Goal: Information Seeking & Learning: Learn about a topic

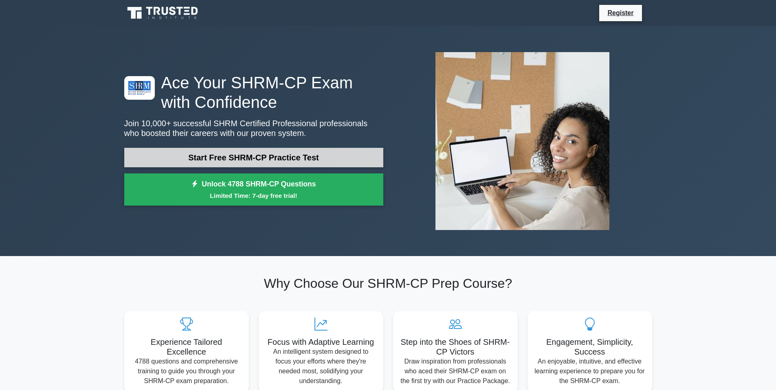
click at [220, 153] on link "Start Free SHRM-CP Practice Test" at bounding box center [253, 158] width 259 height 20
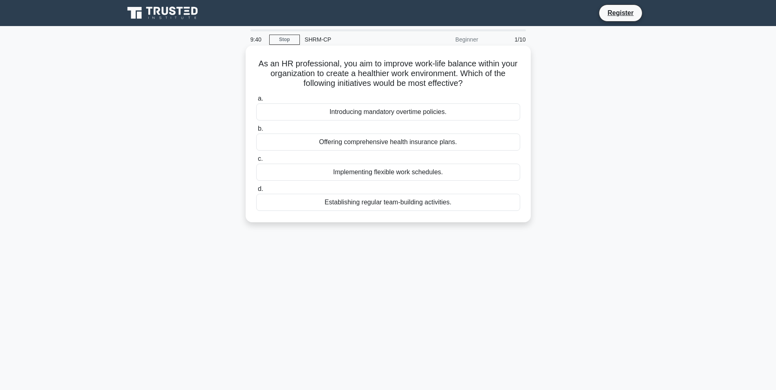
click at [357, 173] on div "Implementing flexible work schedules." at bounding box center [388, 172] width 264 height 17
click at [256, 162] on input "c. Implementing flexible work schedules." at bounding box center [256, 158] width 0 height 5
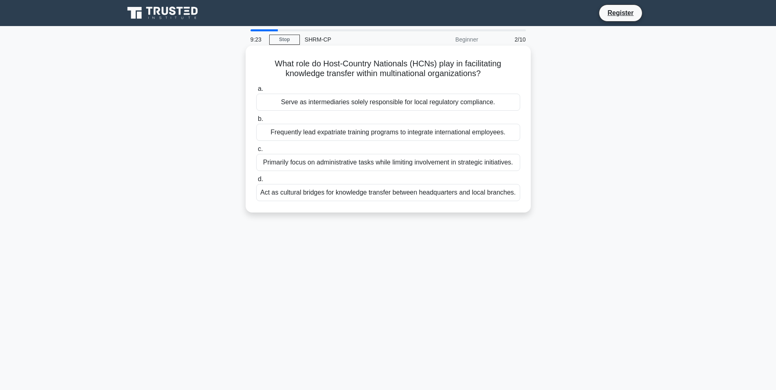
click at [355, 194] on div "Act as cultural bridges for knowledge transfer between headquarters and local b…" at bounding box center [388, 192] width 264 height 17
click at [256, 182] on input "d. Act as cultural bridges for knowledge transfer between headquarters and loca…" at bounding box center [256, 179] width 0 height 5
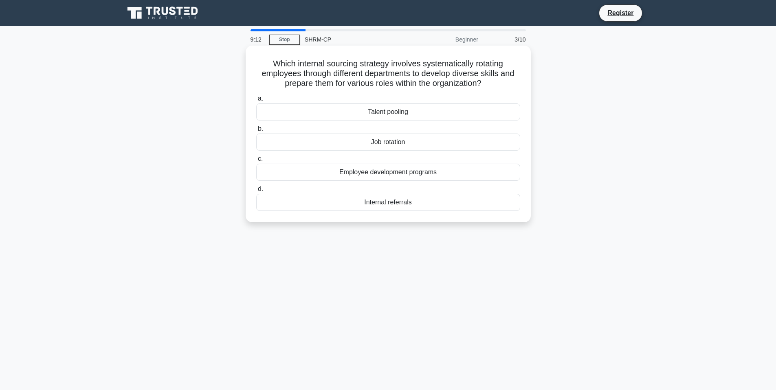
click at [368, 180] on div "Employee development programs" at bounding box center [388, 172] width 264 height 17
click at [256, 162] on input "c. Employee development programs" at bounding box center [256, 158] width 0 height 5
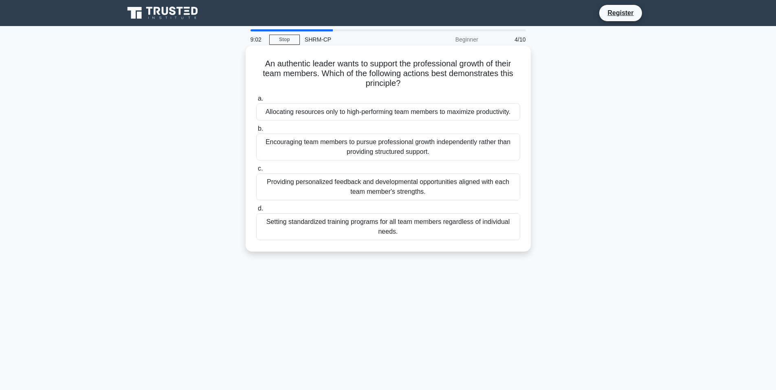
click at [390, 149] on div "Encouraging team members to pursue professional growth independently rather tha…" at bounding box center [388, 147] width 264 height 27
click at [256, 131] on input "b. Encouraging team members to pursue professional growth independently rather …" at bounding box center [256, 128] width 0 height 5
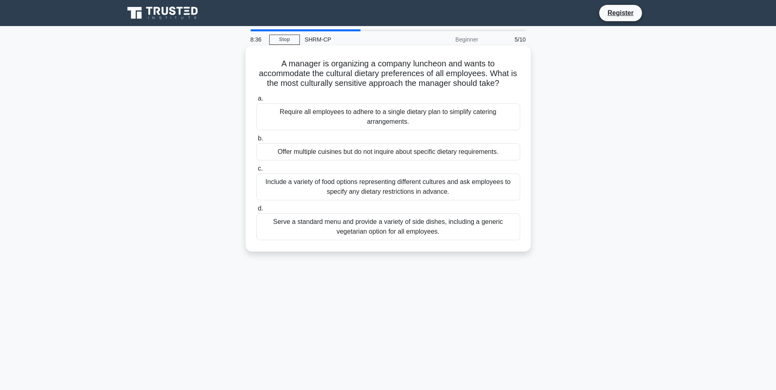
click at [401, 175] on div "Include a variety of food options representing different cultures and ask emplo…" at bounding box center [388, 186] width 264 height 27
click at [256, 171] on input "c. Include a variety of food options representing different cultures and ask em…" at bounding box center [256, 168] width 0 height 5
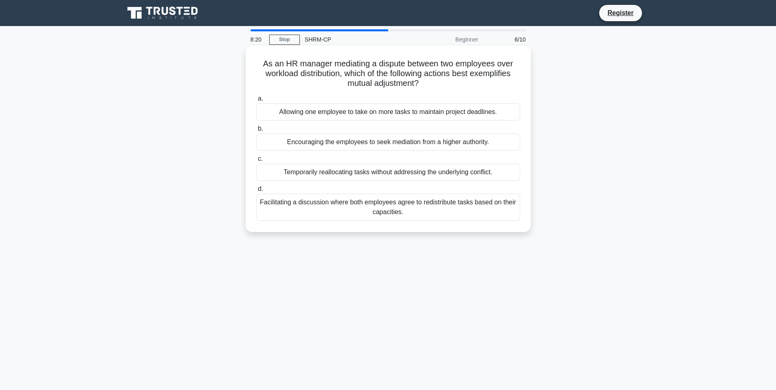
click at [375, 205] on div "Facilitating a discussion where both employees agree to redistribute tasks base…" at bounding box center [388, 207] width 264 height 27
click at [397, 201] on div "Facilitating a discussion where both employees agree to redistribute tasks base…" at bounding box center [388, 207] width 264 height 27
click at [256, 192] on input "d. Facilitating a discussion where both employees agree to redistribute tasks b…" at bounding box center [256, 188] width 0 height 5
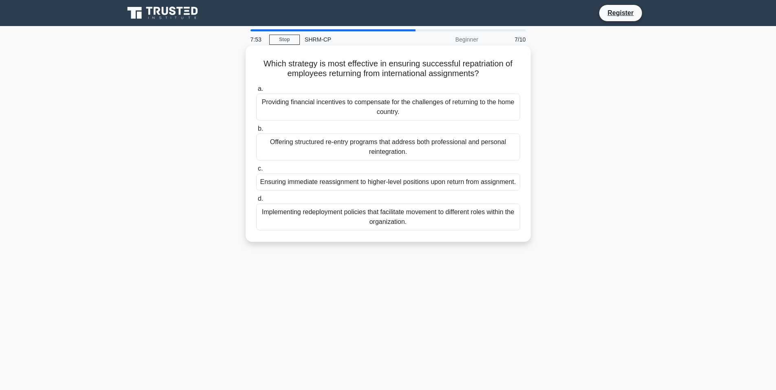
click at [393, 153] on div "Offering structured re-entry programs that address both professional and person…" at bounding box center [388, 147] width 264 height 27
click at [256, 131] on input "b. Offering structured re-entry programs that address both professional and per…" at bounding box center [256, 128] width 0 height 5
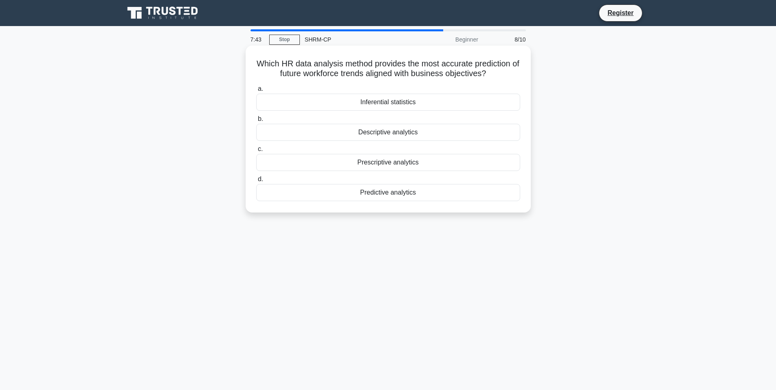
click at [385, 192] on div "Predictive analytics" at bounding box center [388, 192] width 264 height 17
click at [256, 182] on input "d. Predictive analytics" at bounding box center [256, 179] width 0 height 5
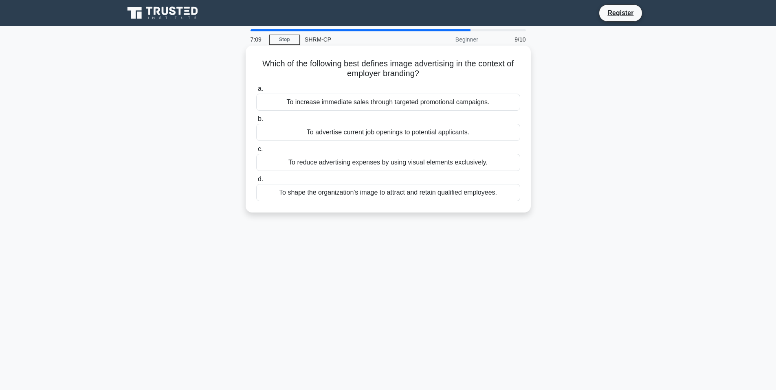
click at [368, 105] on div "To increase immediate sales through targeted promotional campaigns." at bounding box center [388, 102] width 264 height 17
click at [256, 92] on input "a. To increase immediate sales through targeted promotional campaigns." at bounding box center [256, 88] width 0 height 5
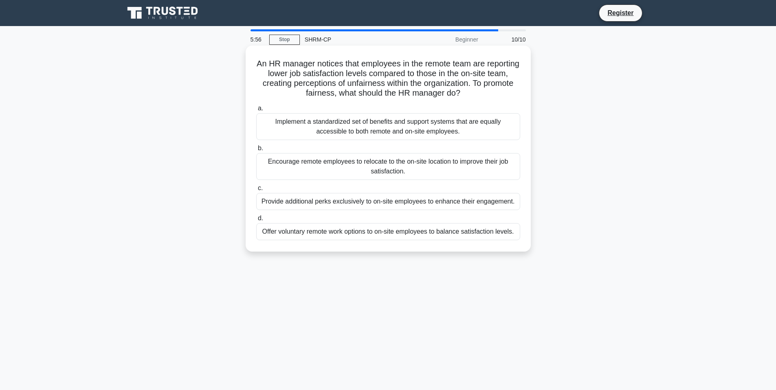
click at [422, 163] on div "Encourage remote employees to relocate to the on-site location to improve their…" at bounding box center [388, 166] width 264 height 27
click at [256, 151] on input "b. Encourage remote employees to relocate to the on-site location to improve th…" at bounding box center [256, 148] width 0 height 5
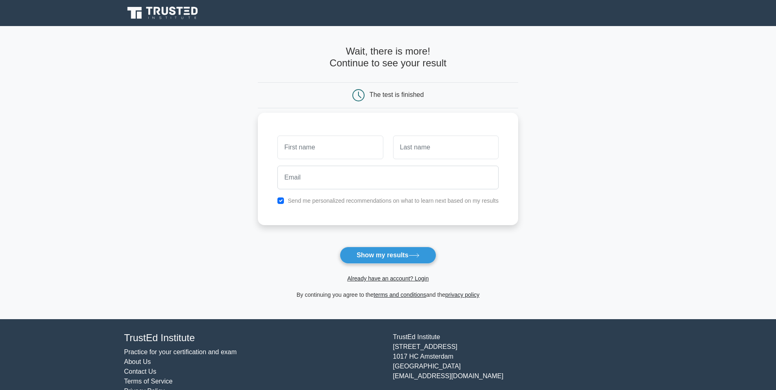
click at [367, 152] on keeper-lock "Open Keeper Popup" at bounding box center [371, 147] width 10 height 10
click at [343, 151] on input "text" at bounding box center [329, 148] width 105 height 24
type input "Venessa"
click at [432, 142] on input "text" at bounding box center [445, 148] width 105 height 24
type input "Huertas"
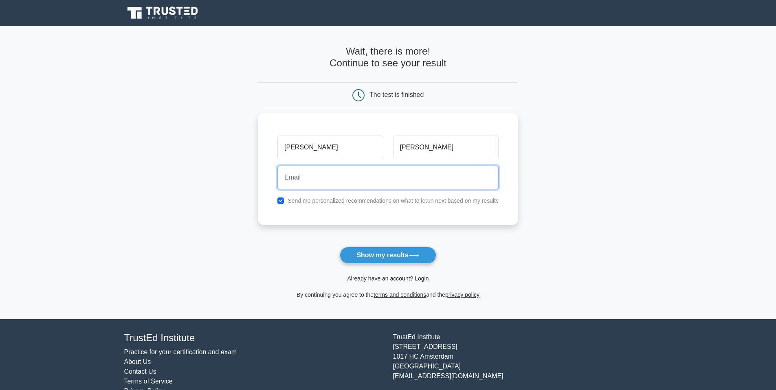
click at [412, 175] on input "email" at bounding box center [387, 178] width 221 height 24
type input "venessahuertas@yahoo.com"
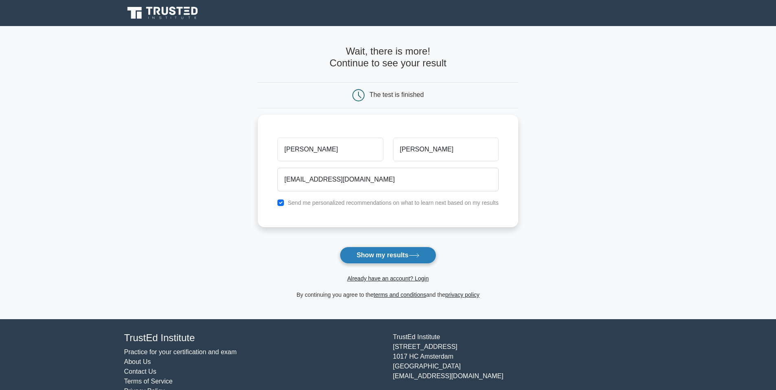
click at [393, 252] on button "Show my results" at bounding box center [388, 255] width 96 height 17
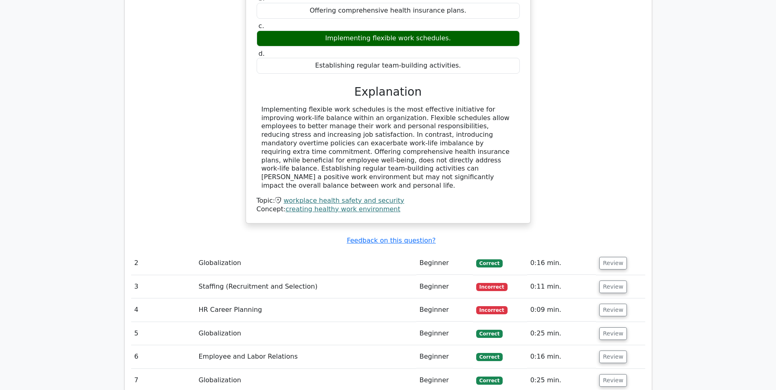
scroll to position [792, 0]
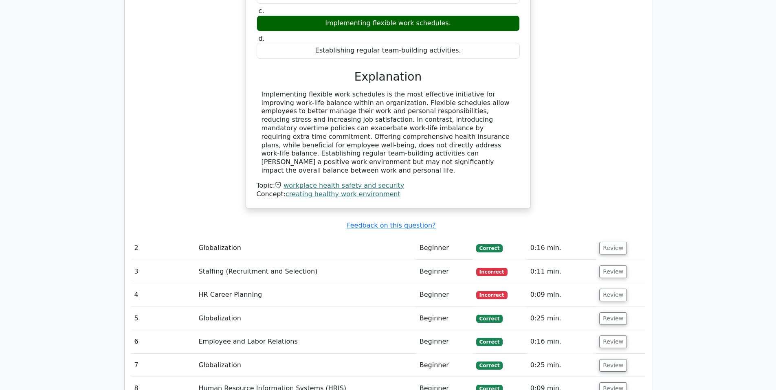
click at [342, 260] on td "Staffing (Recruitment and Selection)" at bounding box center [305, 271] width 221 height 23
click at [602, 265] on button "Review" at bounding box center [613, 271] width 28 height 13
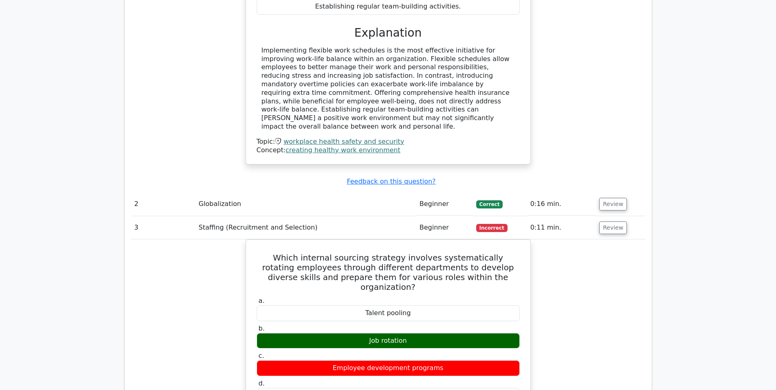
scroll to position [855, 0]
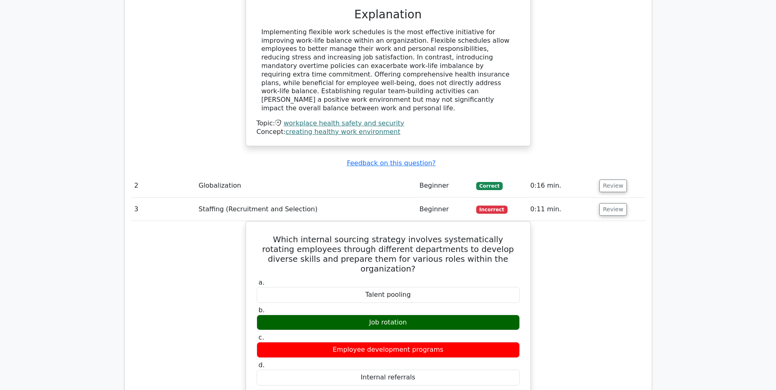
click at [559, 198] on td "0:11 min." at bounding box center [561, 209] width 69 height 23
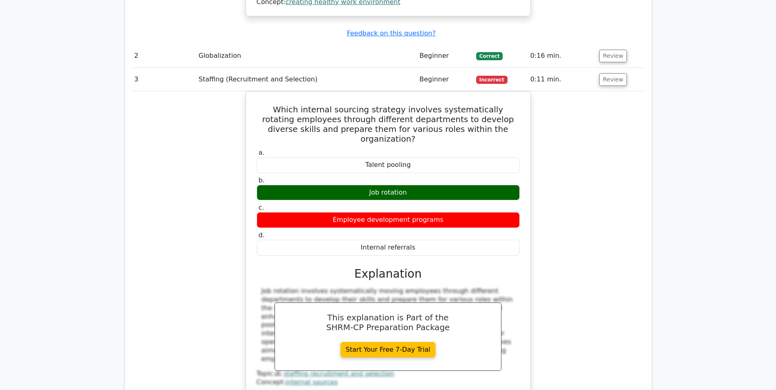
scroll to position [985, 0]
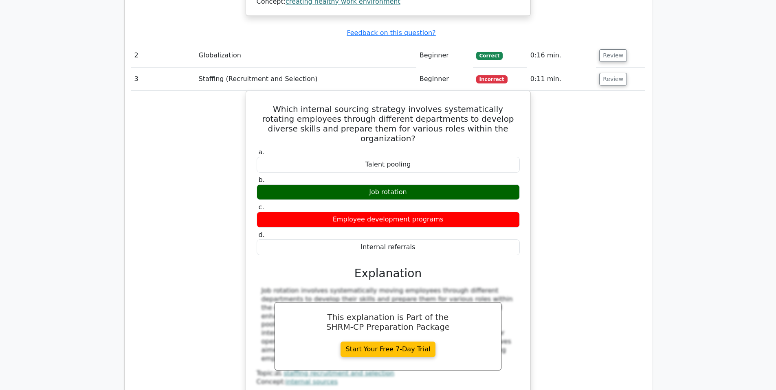
click at [564, 235] on div "Which internal sourcing strategy involves systematically rotating employees thr…" at bounding box center [388, 256] width 514 height 330
drag, startPoint x: 162, startPoint y: 55, endPoint x: 193, endPoint y: 62, distance: 32.2
click at [163, 68] on td "3" at bounding box center [163, 79] width 64 height 23
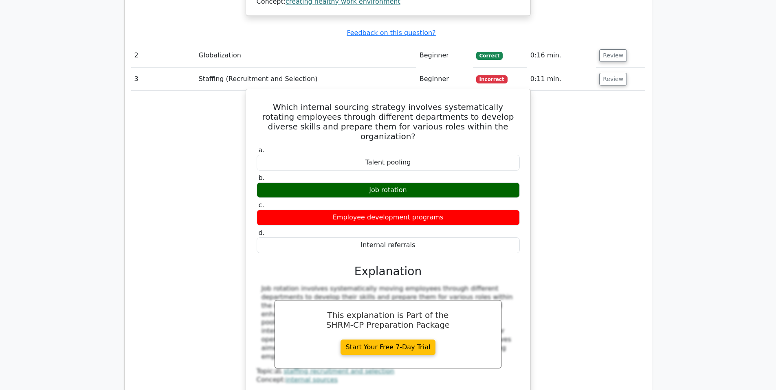
click at [398, 155] on div "Talent pooling" at bounding box center [387, 163] width 263 height 16
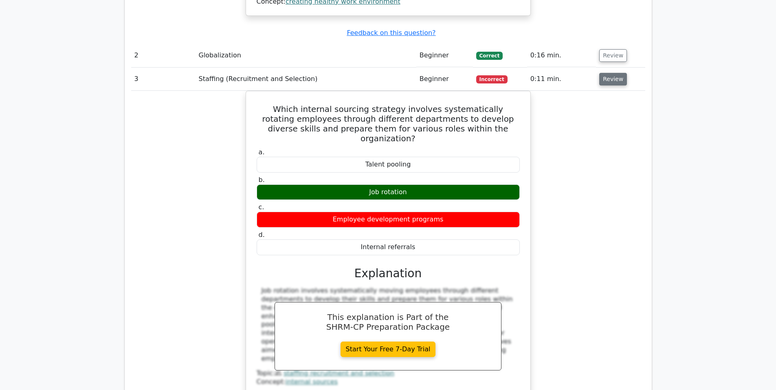
click at [613, 73] on button "Review" at bounding box center [613, 79] width 28 height 13
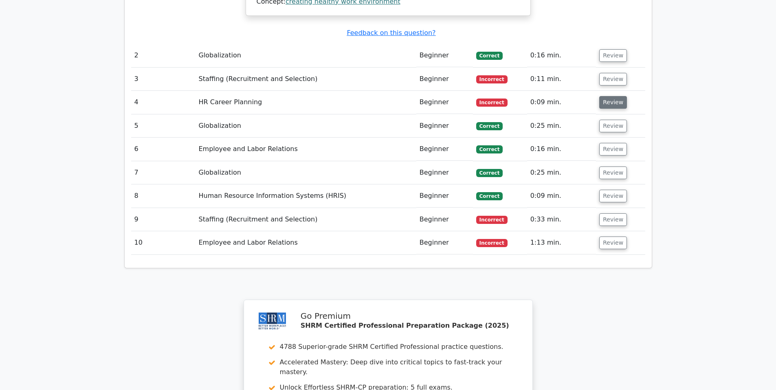
click at [609, 96] on button "Review" at bounding box center [613, 102] width 28 height 13
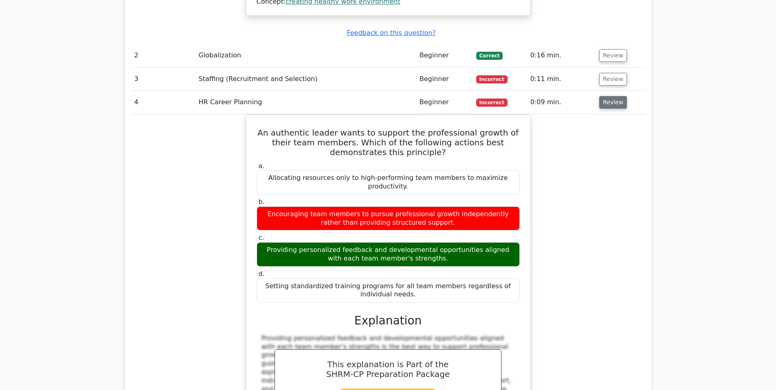
click at [609, 96] on button "Review" at bounding box center [613, 102] width 28 height 13
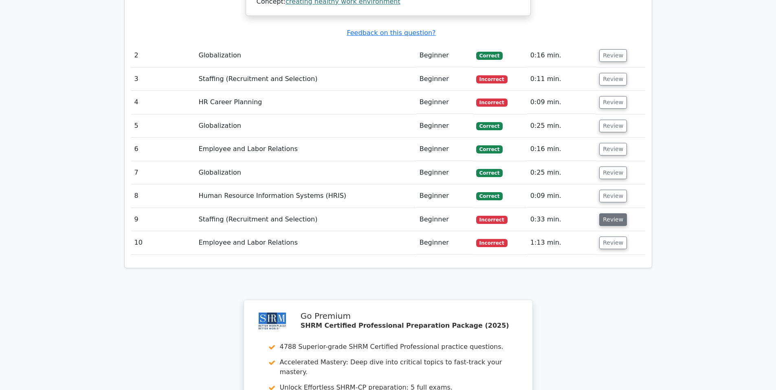
click at [609, 213] on button "Review" at bounding box center [613, 219] width 28 height 13
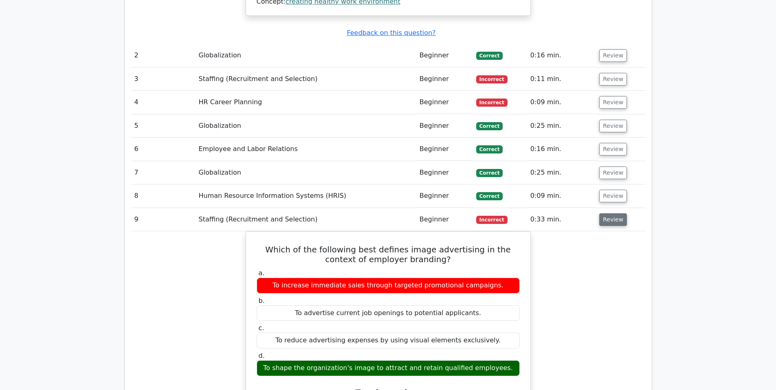
click at [609, 213] on button "Review" at bounding box center [613, 219] width 28 height 13
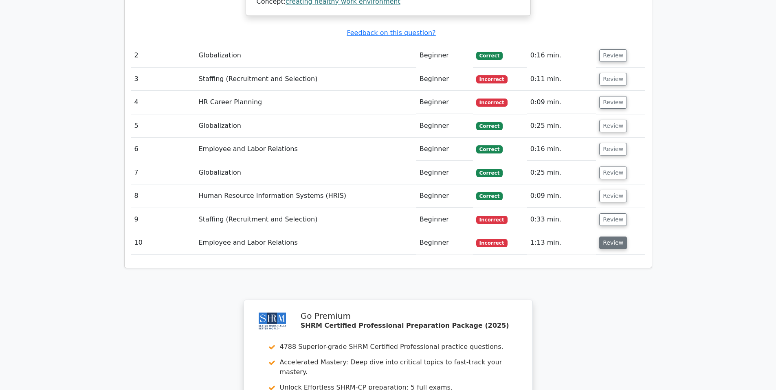
click at [604, 237] on button "Review" at bounding box center [613, 243] width 28 height 13
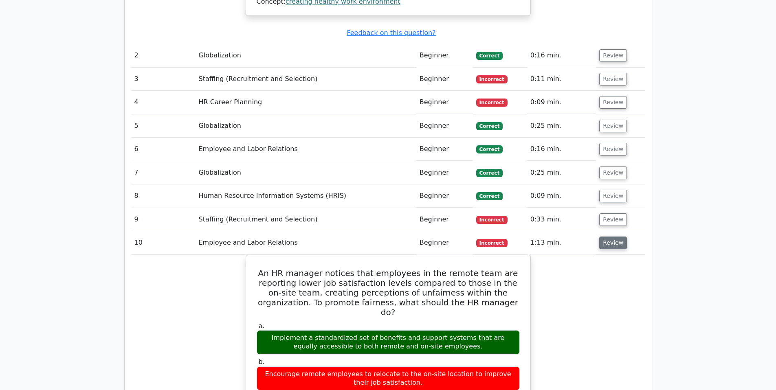
click at [604, 237] on button "Review" at bounding box center [613, 243] width 28 height 13
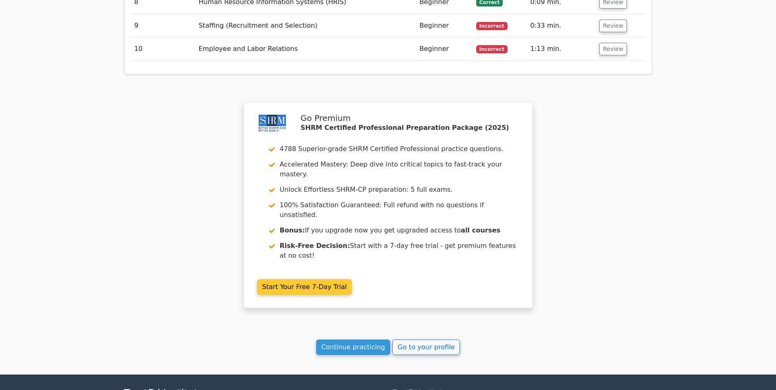
scroll to position [1190, 0]
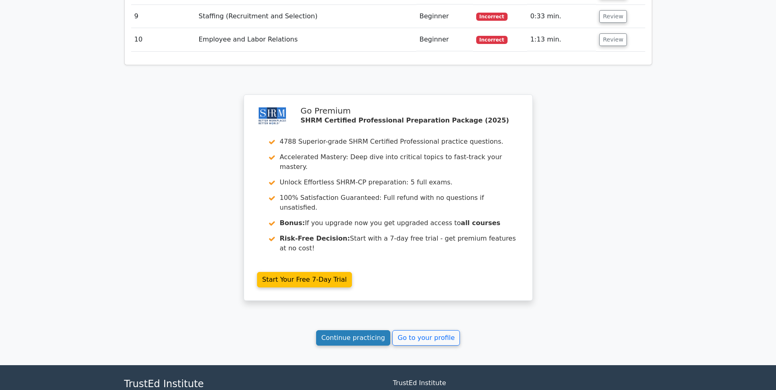
click at [353, 330] on link "Continue practicing" at bounding box center [353, 337] width 75 height 15
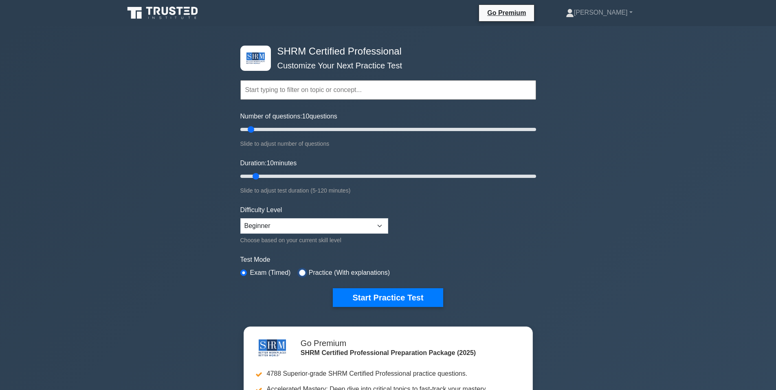
click at [300, 274] on input "radio" at bounding box center [302, 273] width 7 height 7
radio input "true"
click at [305, 235] on div "Choose based on your current skill level" at bounding box center [314, 240] width 148 height 10
click at [306, 230] on select "Beginner Intermediate Expert" at bounding box center [314, 225] width 148 height 15
select select "intermediate"
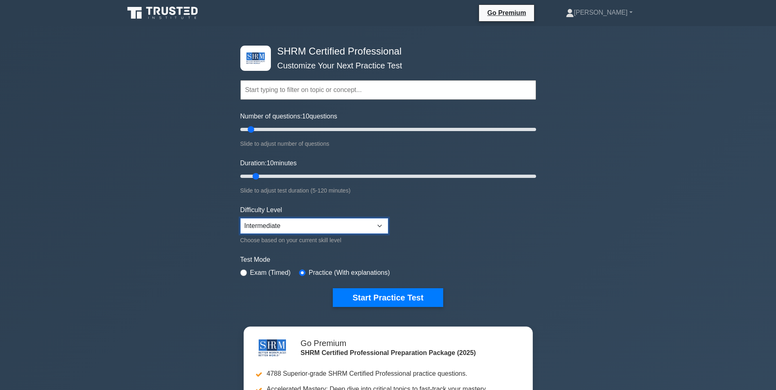
click at [240, 218] on select "Beginner Intermediate Expert" at bounding box center [314, 225] width 148 height 15
drag, startPoint x: 253, startPoint y: 127, endPoint x: 275, endPoint y: 129, distance: 21.7
type input "25"
click at [275, 129] on input "Number of questions: 25 questions" at bounding box center [388, 130] width 296 height 10
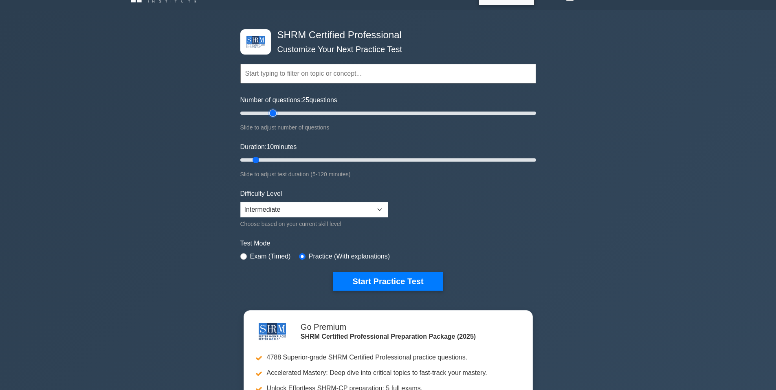
scroll to position [49, 0]
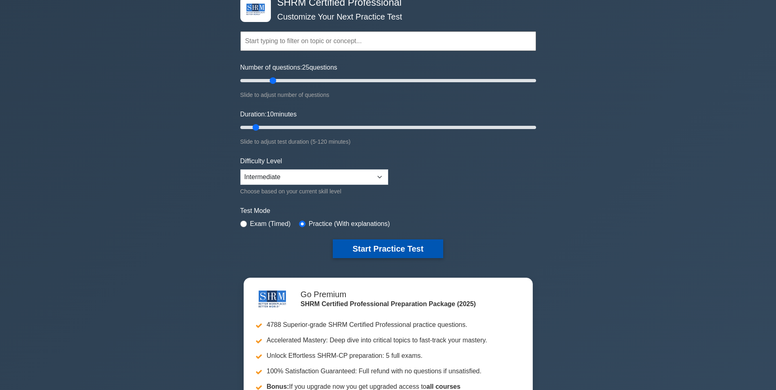
click at [386, 242] on button "Start Practice Test" at bounding box center [388, 248] width 110 height 19
